Goal: Information Seeking & Learning: Learn about a topic

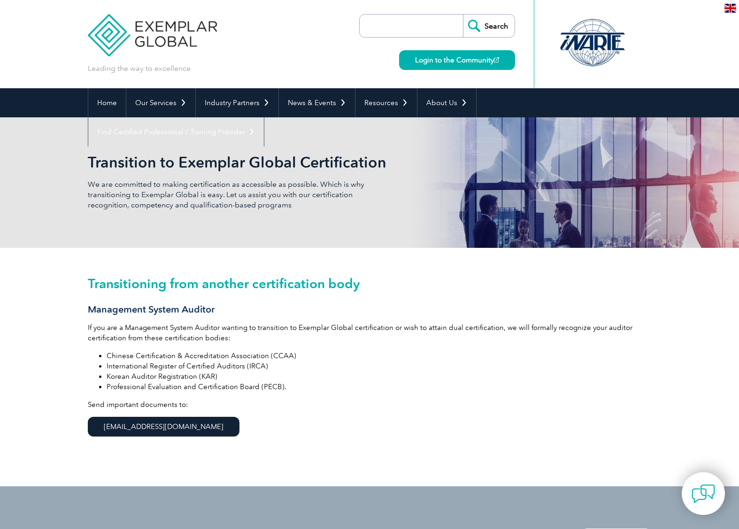
click at [167, 349] on link "info@exemplarglobal.org" at bounding box center [164, 427] width 152 height 20
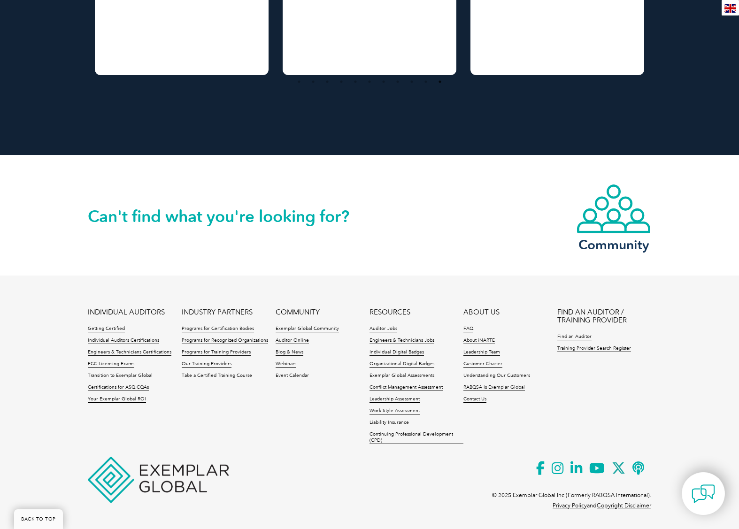
scroll to position [909, 0]
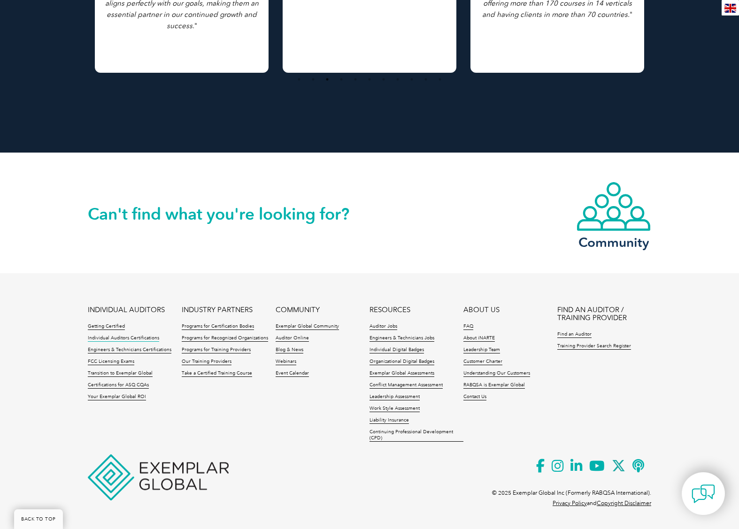
click at [108, 336] on link "Individual Auditors Certifications" at bounding box center [123, 338] width 71 height 7
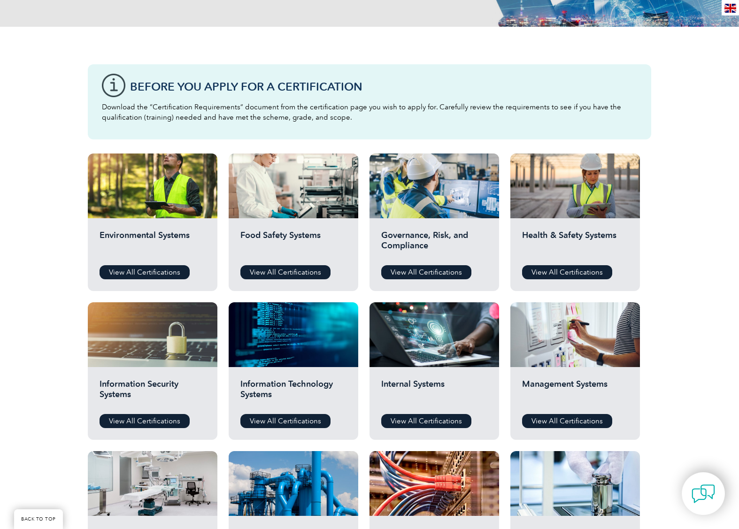
scroll to position [283, 0]
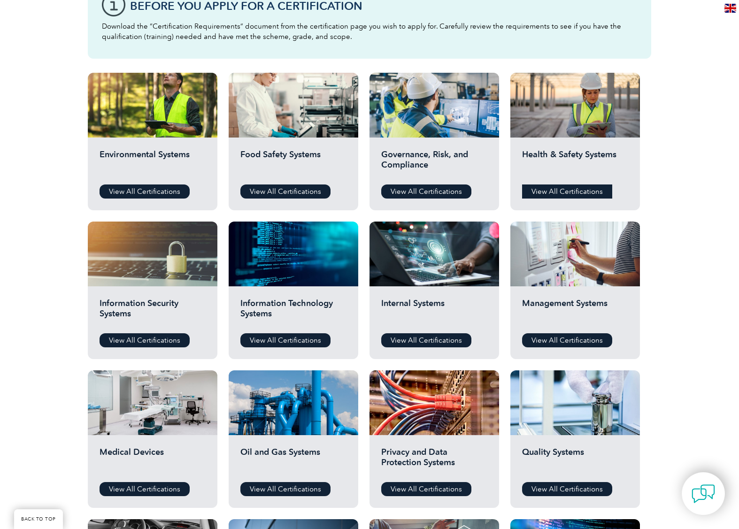
click at [587, 190] on link "View All Certifications" at bounding box center [567, 192] width 90 height 14
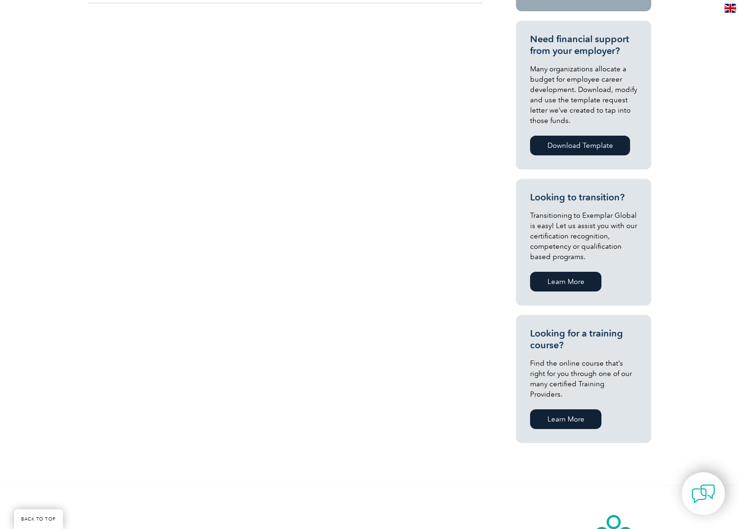
scroll to position [134, 0]
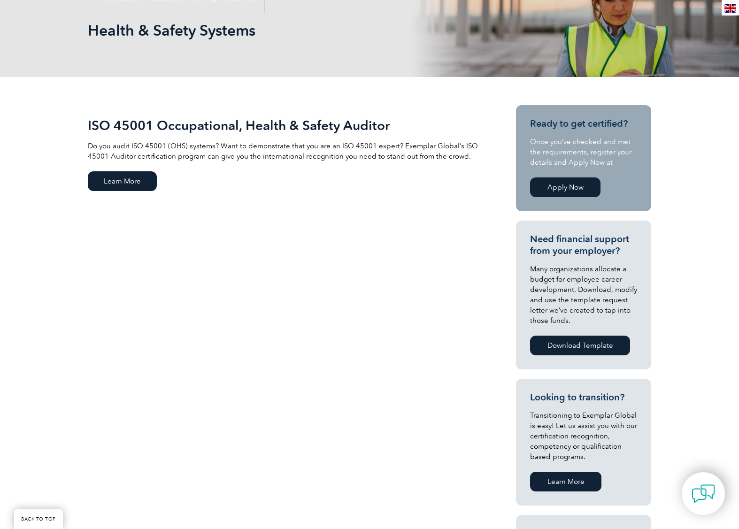
click at [551, 179] on link "Apply Now" at bounding box center [565, 188] width 70 height 20
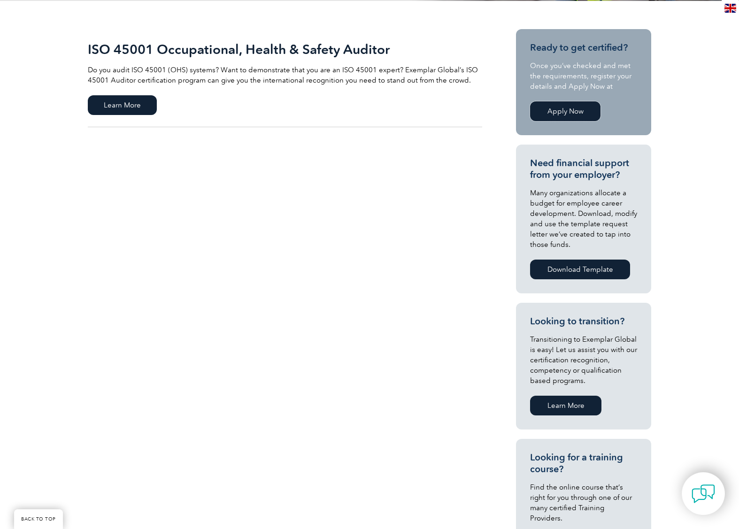
scroll to position [657, 0]
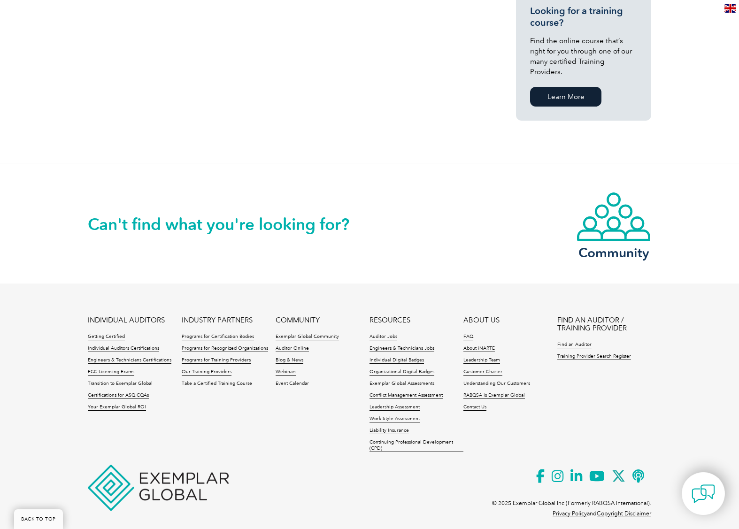
click at [132, 381] on link "Transition to Exemplar Global" at bounding box center [120, 384] width 65 height 7
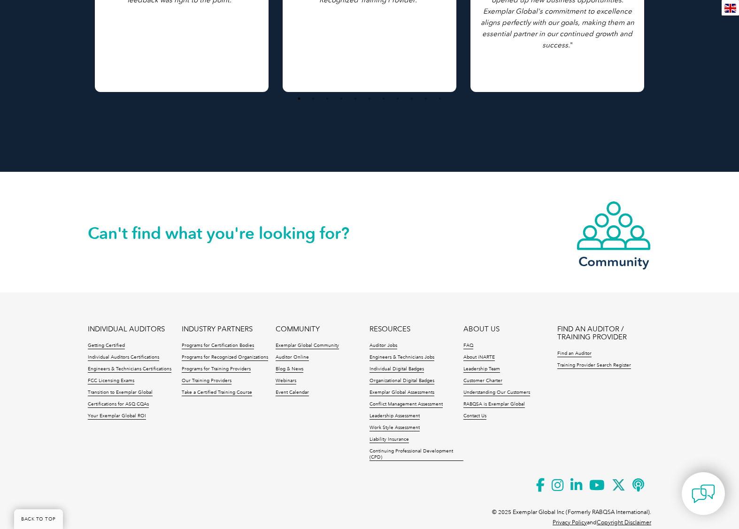
scroll to position [909, 0]
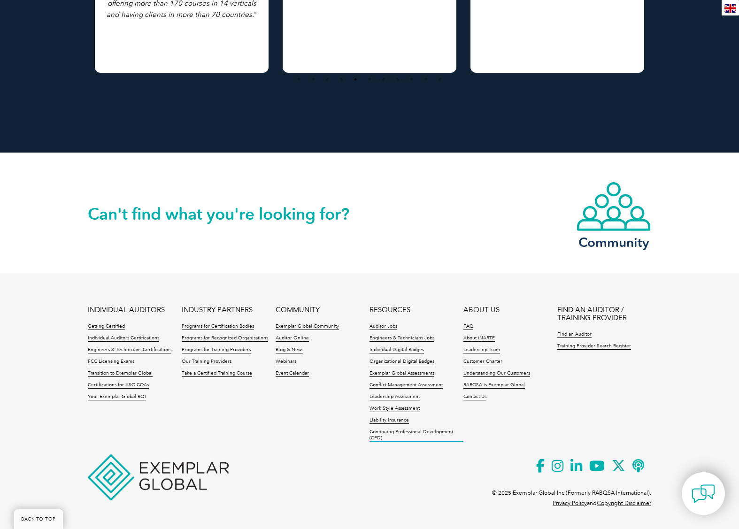
click at [409, 433] on link "Continuing Professional Development (CPD)" at bounding box center [417, 435] width 94 height 13
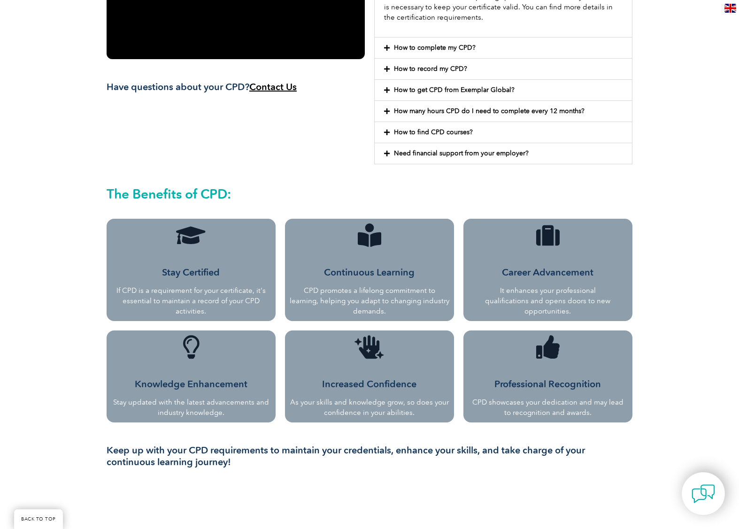
scroll to position [332, 0]
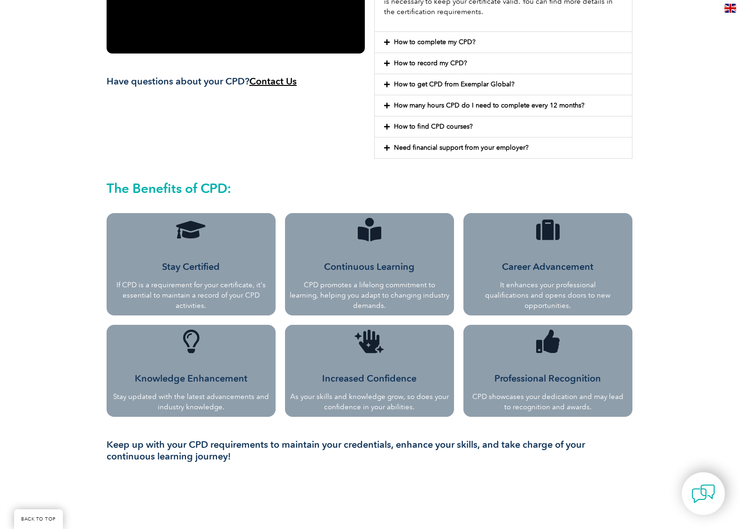
click at [191, 252] on div "Stay Certified If CPD is a requirement for your certificate, it's essential to …" at bounding box center [191, 280] width 160 height 62
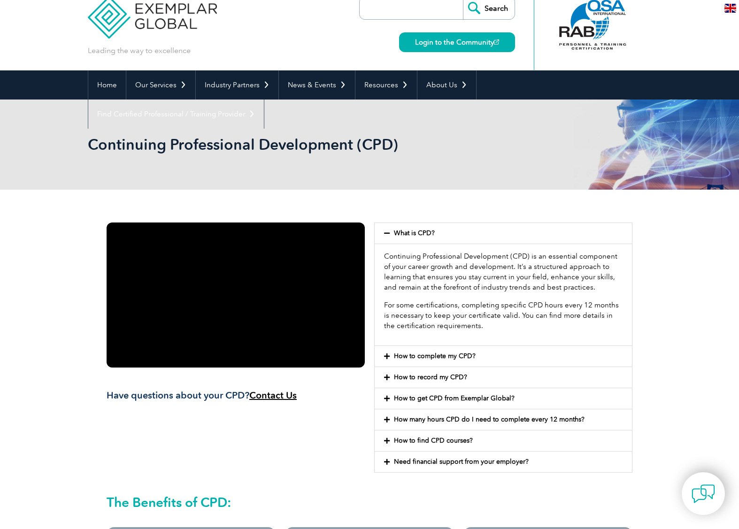
scroll to position [0, 0]
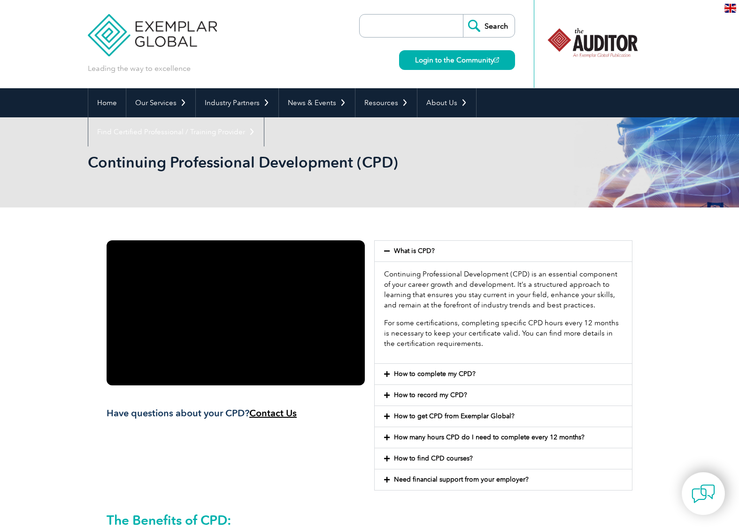
click at [106, 101] on link "Home" at bounding box center [107, 102] width 38 height 29
